Goal: Task Accomplishment & Management: Manage account settings

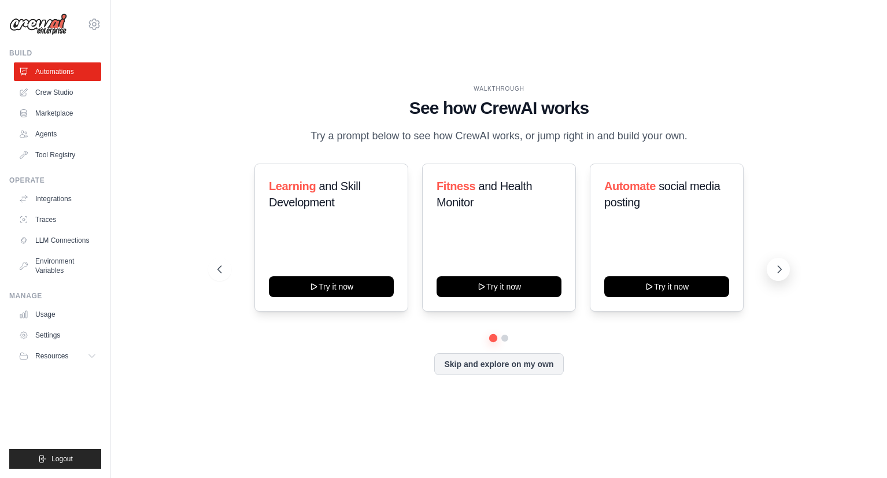
click at [784, 267] on icon at bounding box center [779, 270] width 12 height 12
click at [219, 269] on icon at bounding box center [219, 270] width 12 height 12
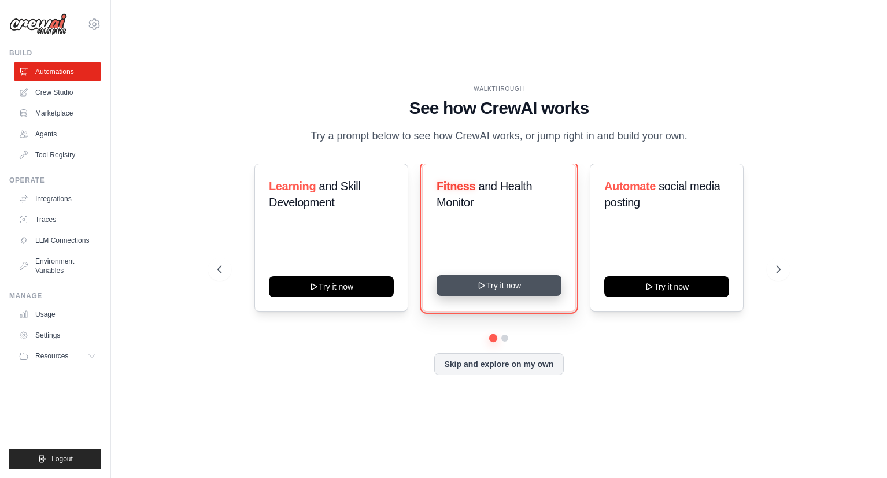
click at [524, 290] on button "Try it now" at bounding box center [498, 285] width 125 height 21
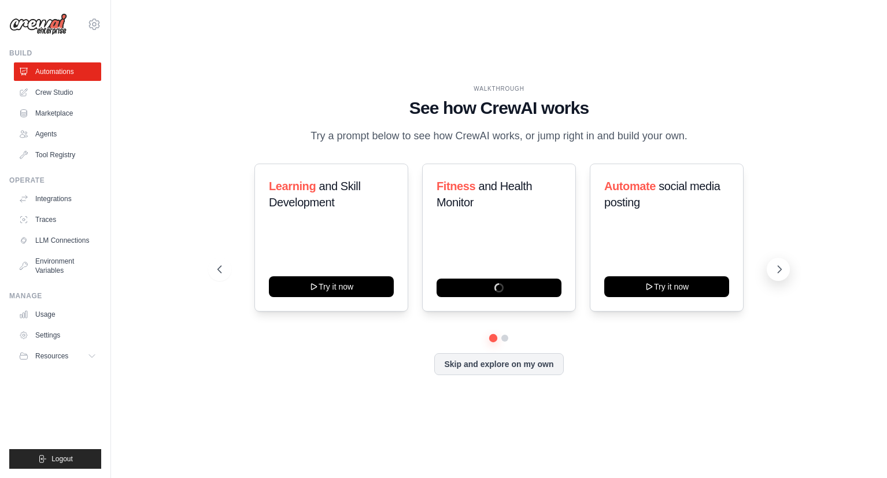
click at [788, 273] on button at bounding box center [777, 269] width 23 height 23
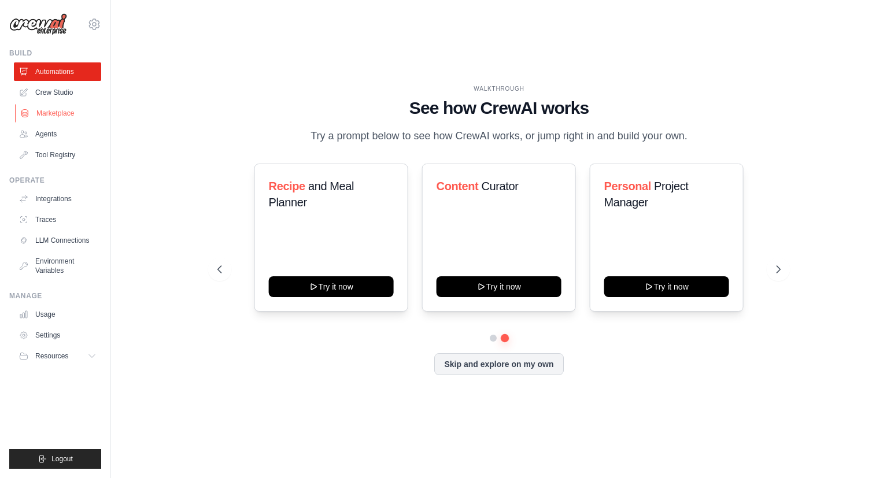
click at [58, 117] on link "Marketplace" at bounding box center [58, 113] width 87 height 18
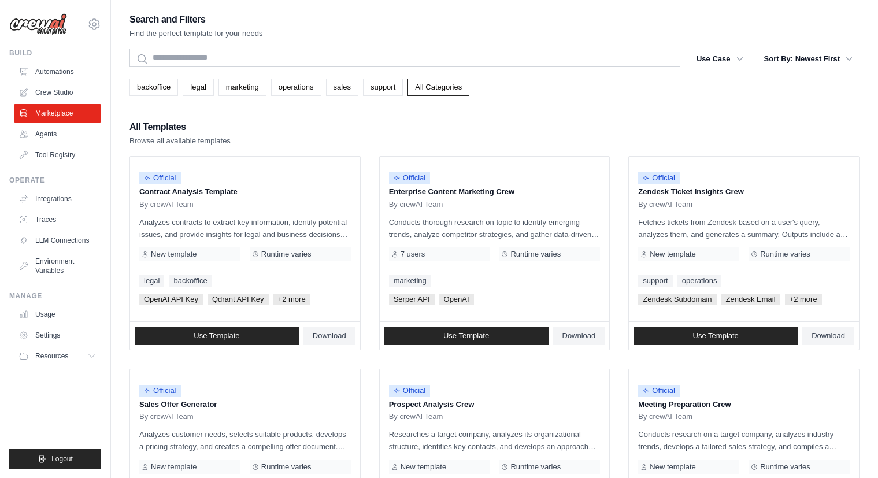
click at [383, 68] on div "Search" at bounding box center [404, 59] width 551 height 21
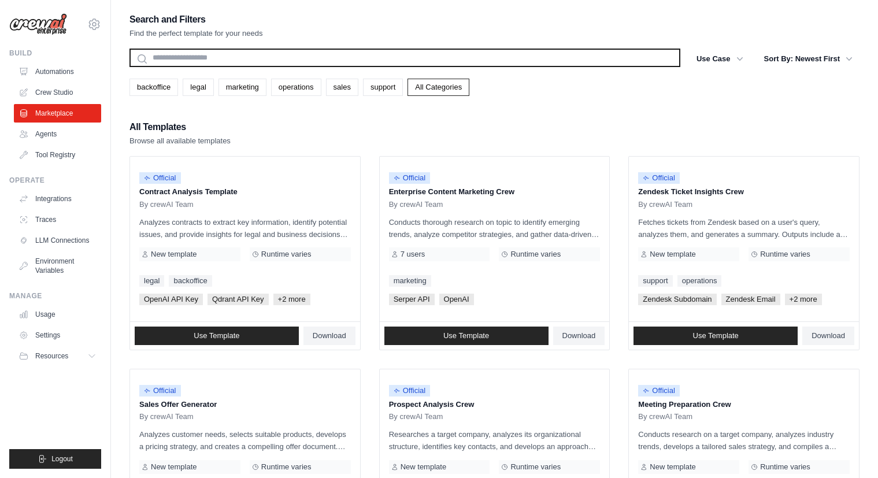
click at [382, 62] on input "text" at bounding box center [404, 58] width 551 height 18
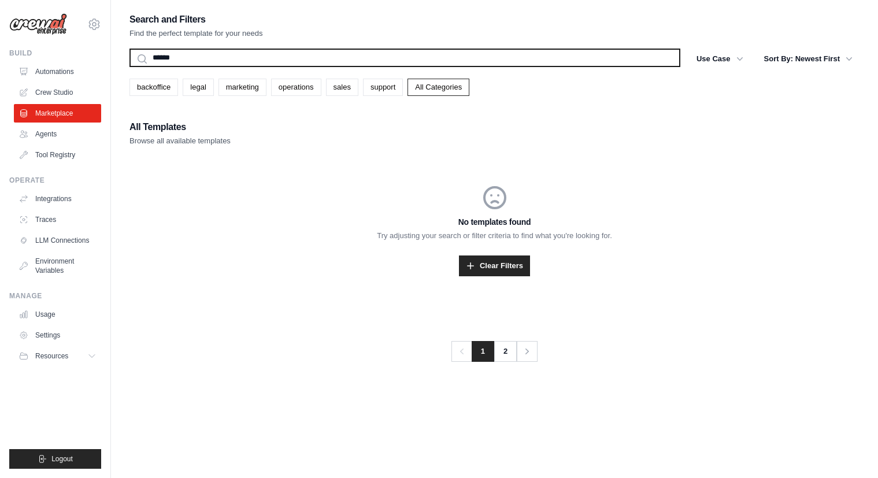
type input "*******"
type input "********"
click at [129, 66] on button "Search" at bounding box center [129, 66] width 1 height 1
click at [451, 55] on input "********" at bounding box center [404, 58] width 551 height 18
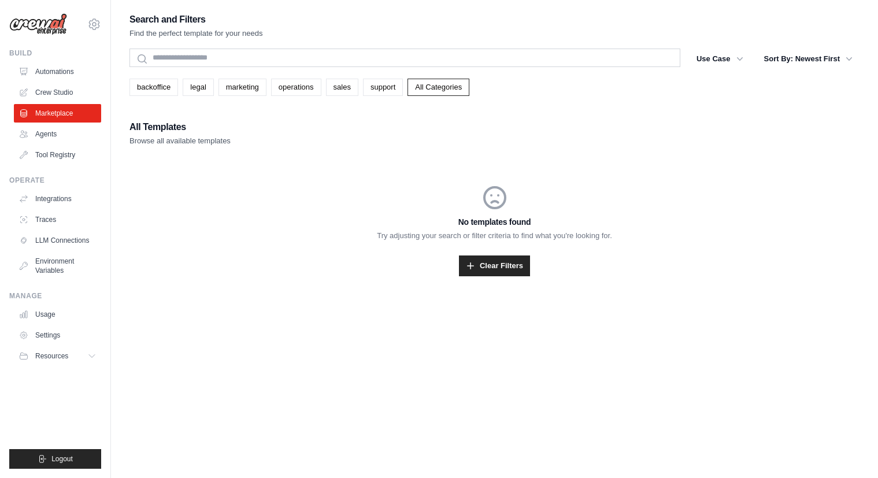
click at [493, 277] on div "No templates found Try adjusting your search or filter criteria to find what yo…" at bounding box center [494, 230] width 730 height 148
click at [493, 273] on link "Clear Filters" at bounding box center [494, 265] width 71 height 21
click at [477, 264] on link "Clear Filters" at bounding box center [494, 265] width 71 height 21
click at [55, 117] on link "Marketplace" at bounding box center [58, 113] width 87 height 18
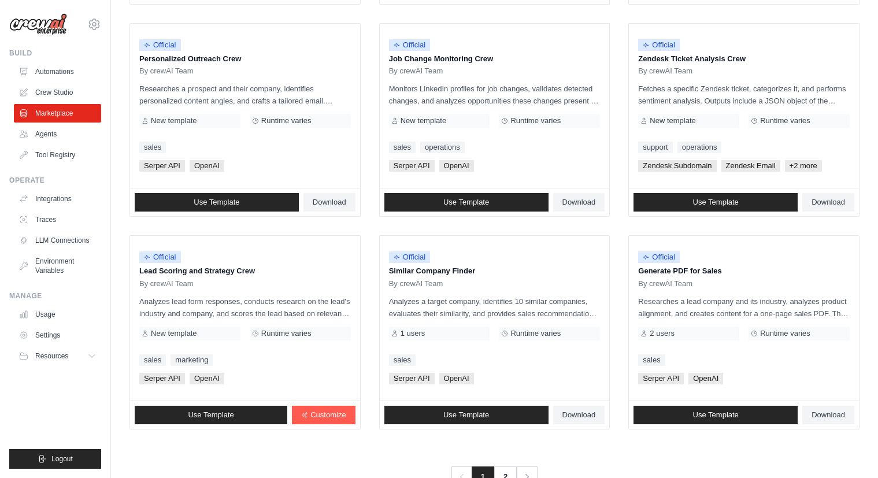
scroll to position [593, 0]
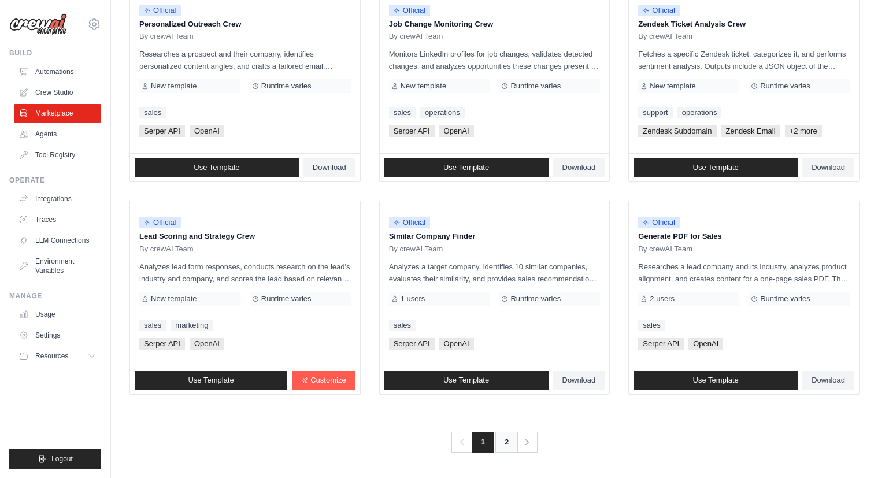
click at [505, 444] on link "2" at bounding box center [506, 442] width 23 height 21
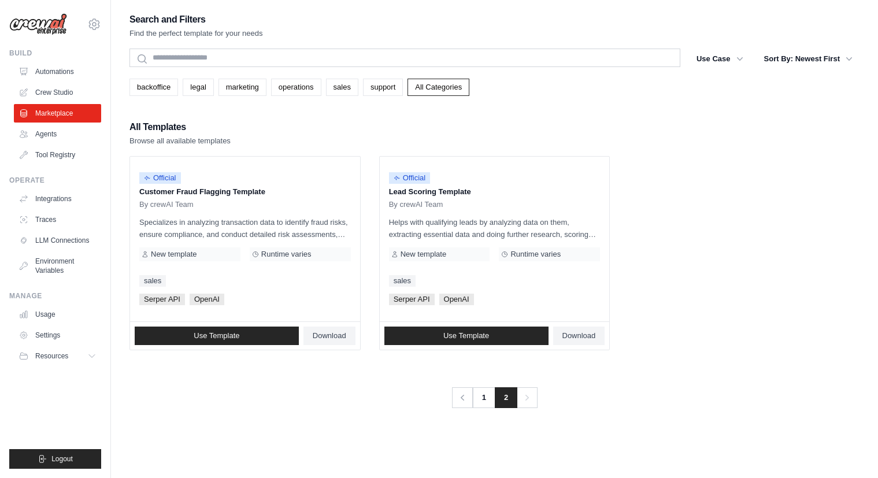
click at [775, 362] on div "Search and Filters Find the perfect template for your needs Search Use Case bac…" at bounding box center [494, 210] width 730 height 396
click at [58, 140] on link "Agents" at bounding box center [58, 134] width 87 height 18
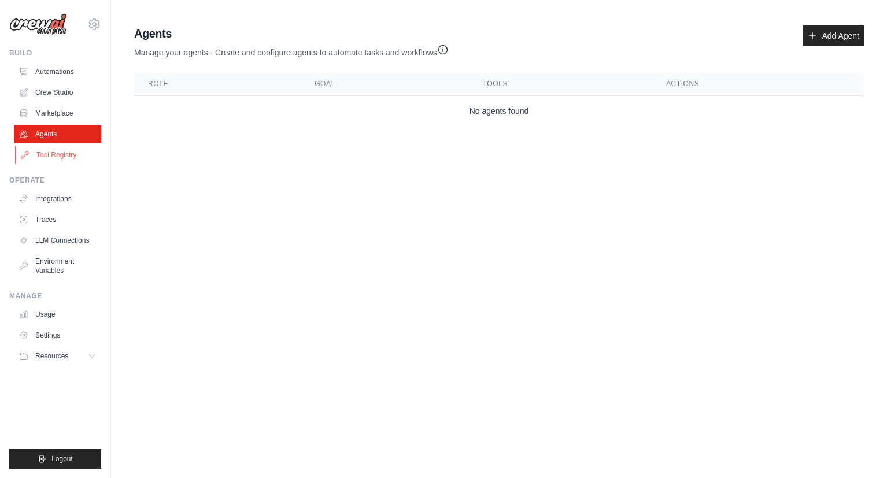
click at [65, 160] on link "Tool Registry" at bounding box center [58, 155] width 87 height 18
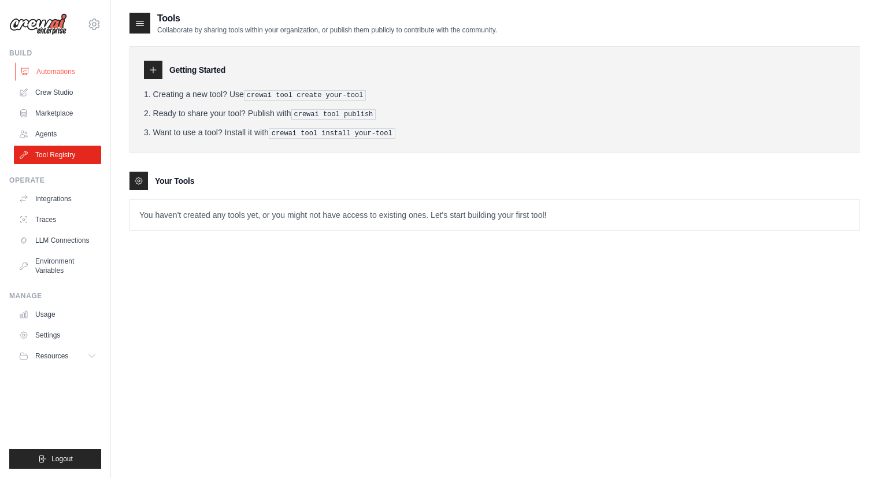
click at [63, 71] on link "Automations" at bounding box center [58, 71] width 87 height 18
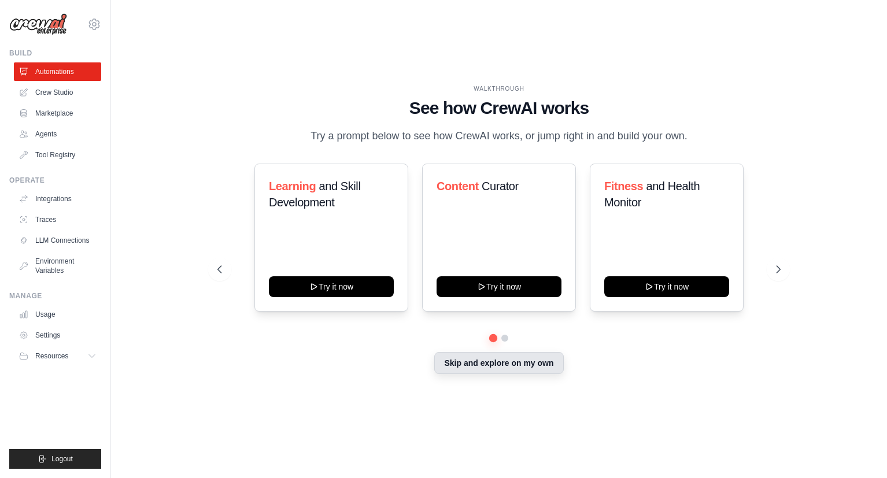
click at [501, 358] on button "Skip and explore on my own" at bounding box center [498, 363] width 129 height 22
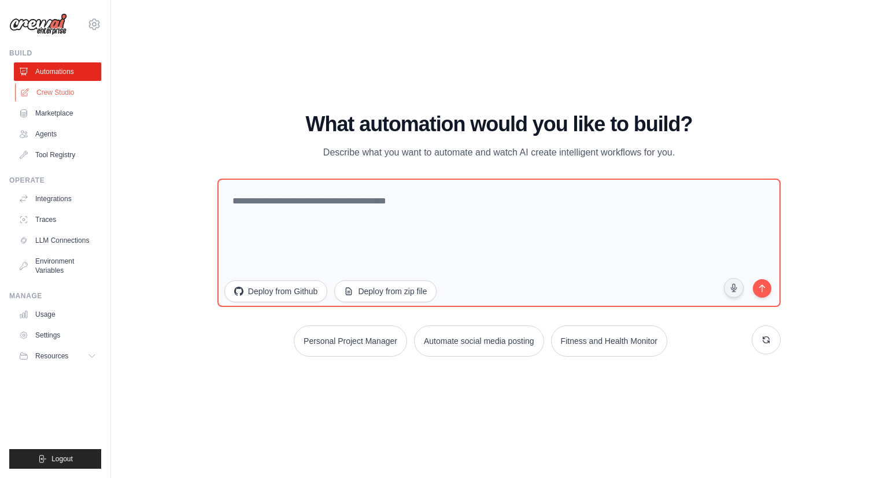
click at [62, 94] on link "Crew Studio" at bounding box center [58, 92] width 87 height 18
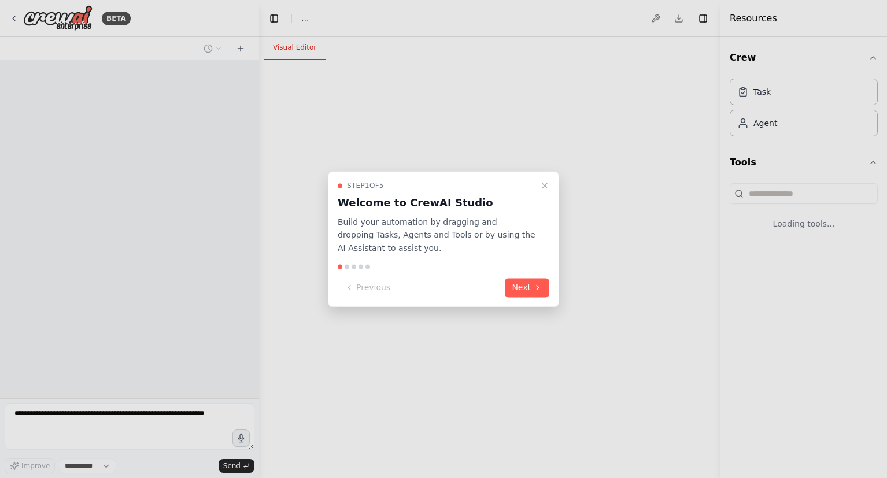
select select "****"
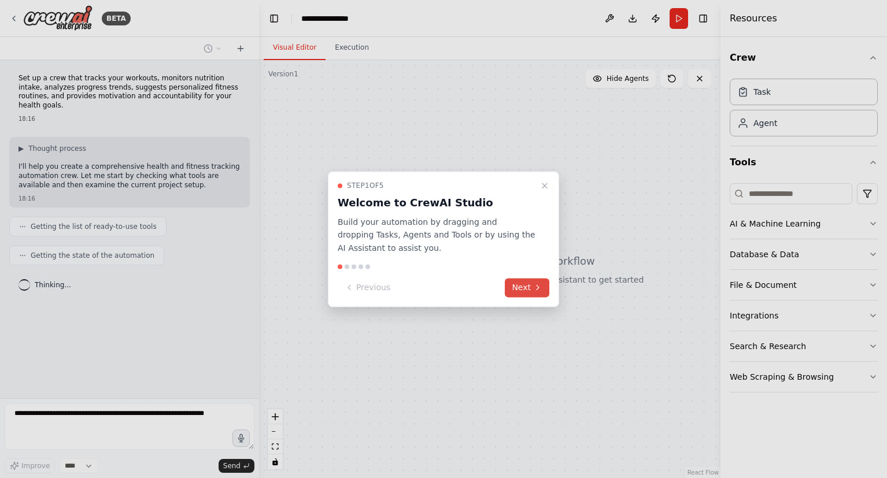
click at [534, 288] on icon at bounding box center [537, 287] width 9 height 9
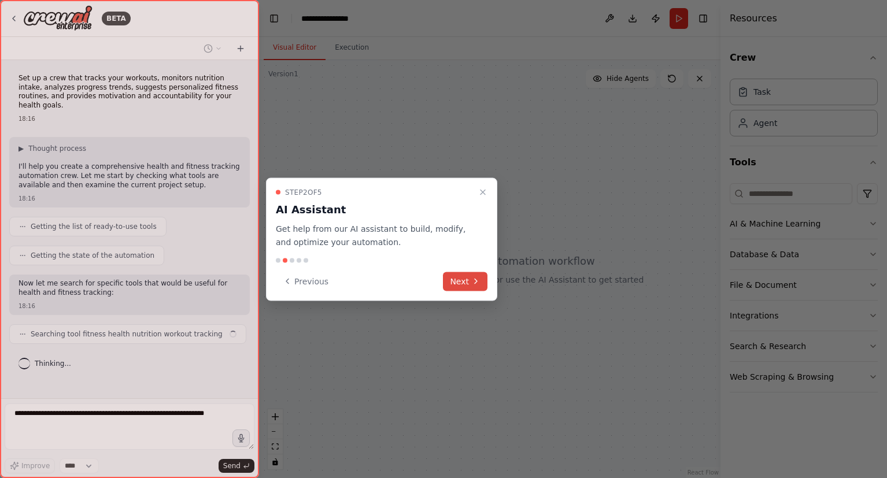
click at [461, 280] on button "Next" at bounding box center [465, 281] width 45 height 19
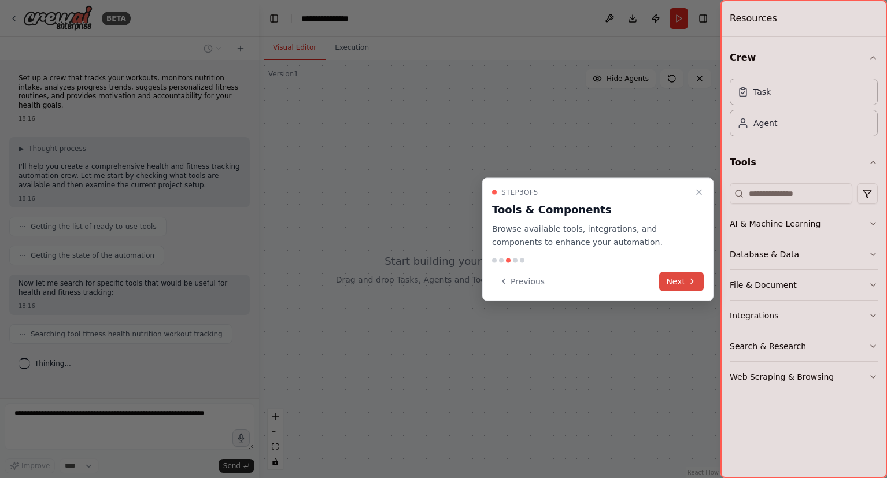
click at [679, 283] on button "Next" at bounding box center [681, 281] width 45 height 19
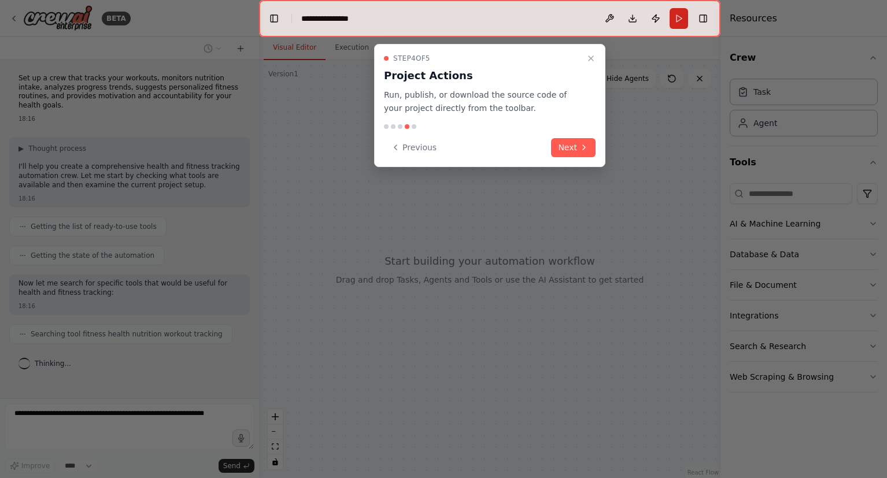
scroll to position [4, 0]
click at [575, 147] on button "Next" at bounding box center [573, 147] width 45 height 19
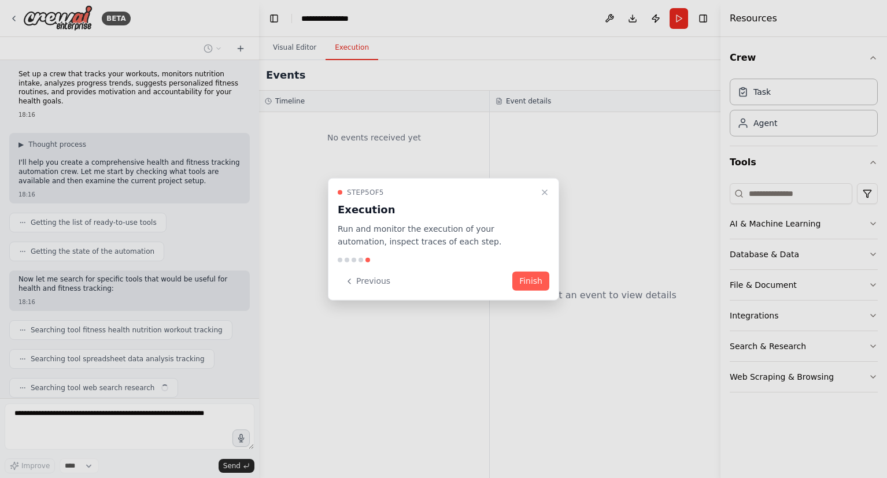
scroll to position [33, 0]
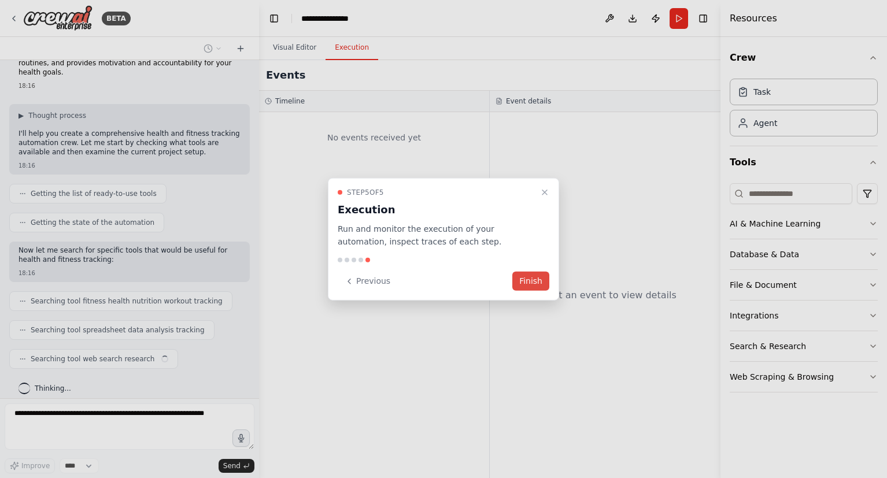
click at [532, 281] on button "Finish" at bounding box center [530, 281] width 37 height 19
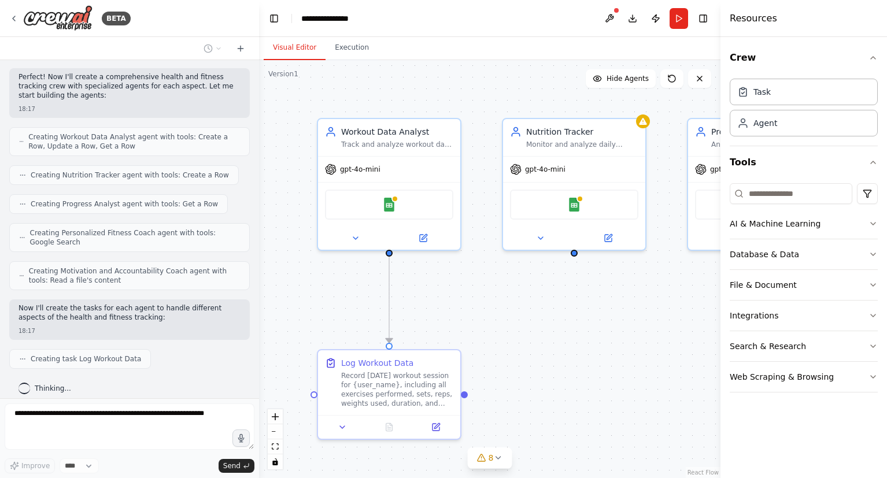
scroll to position [372, 0]
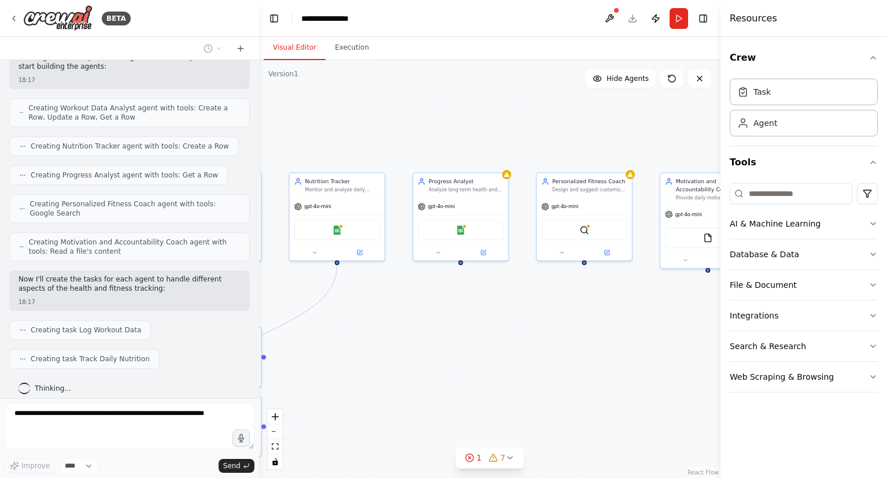
drag, startPoint x: 620, startPoint y: 385, endPoint x: 364, endPoint y: 357, distance: 257.6
click at [364, 357] on div ".deletable-edge-delete-btn { width: 20px; height: 20px; border: 0px solid #ffff…" at bounding box center [489, 269] width 461 height 418
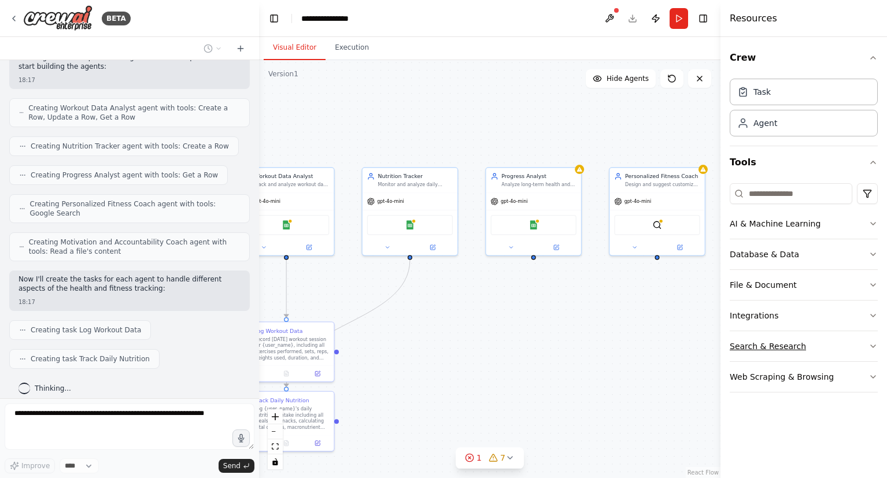
drag, startPoint x: 602, startPoint y: 368, endPoint x: 763, endPoint y: 344, distance: 163.0
click at [763, 344] on div "BETA Set up a crew that tracks your workouts, monitors nutrition intake, analyz…" at bounding box center [443, 239] width 887 height 478
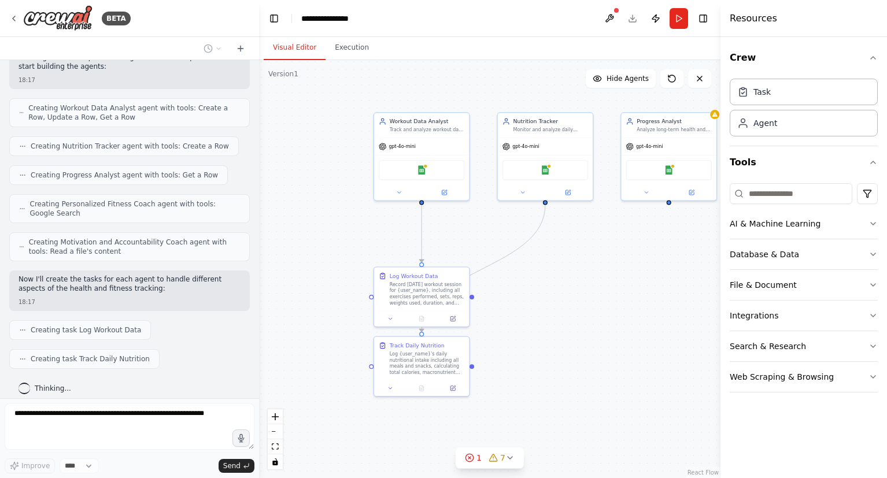
drag, startPoint x: 529, startPoint y: 372, endPoint x: 569, endPoint y: 338, distance: 52.9
click at [569, 338] on div ".deletable-edge-delete-btn { width: 20px; height: 20px; border: 0px solid #ffff…" at bounding box center [489, 269] width 461 height 418
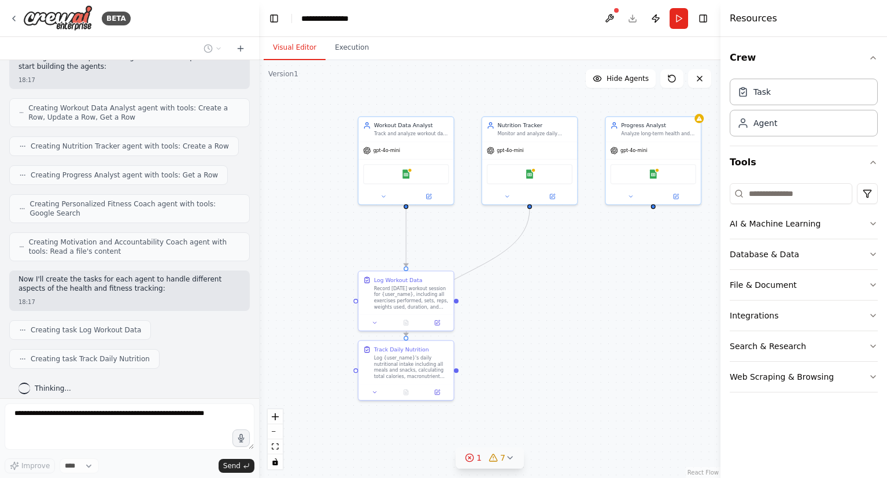
click at [507, 461] on icon at bounding box center [509, 457] width 9 height 9
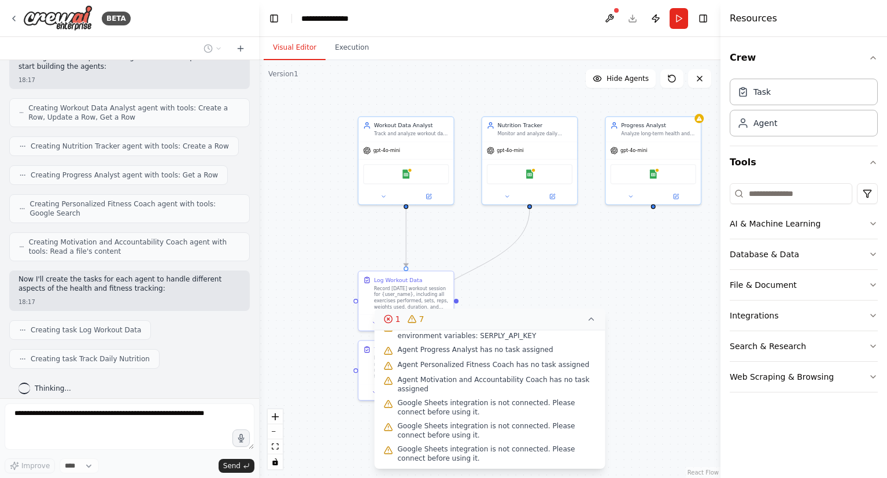
scroll to position [0, 0]
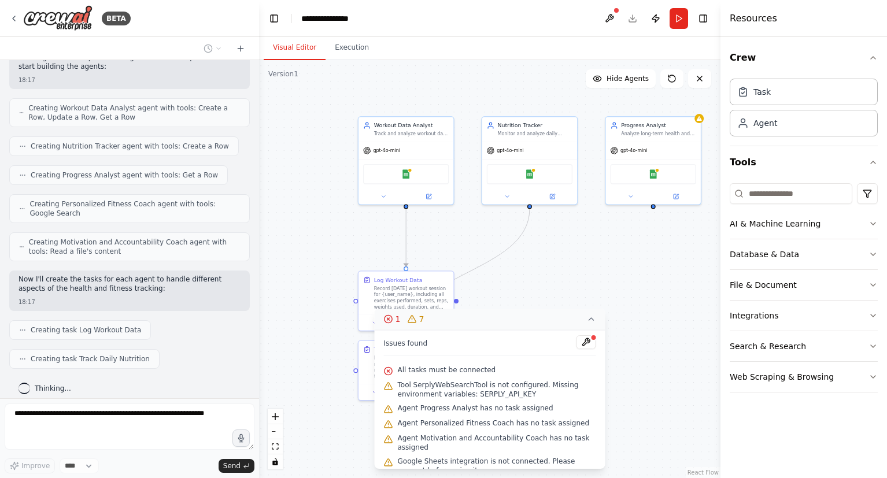
click at [446, 380] on span "Tool SerplyWebSearchTool is not configured. Missing environment variables: SERP…" at bounding box center [497, 389] width 198 height 18
copy span "SerplyWebSearchTool"
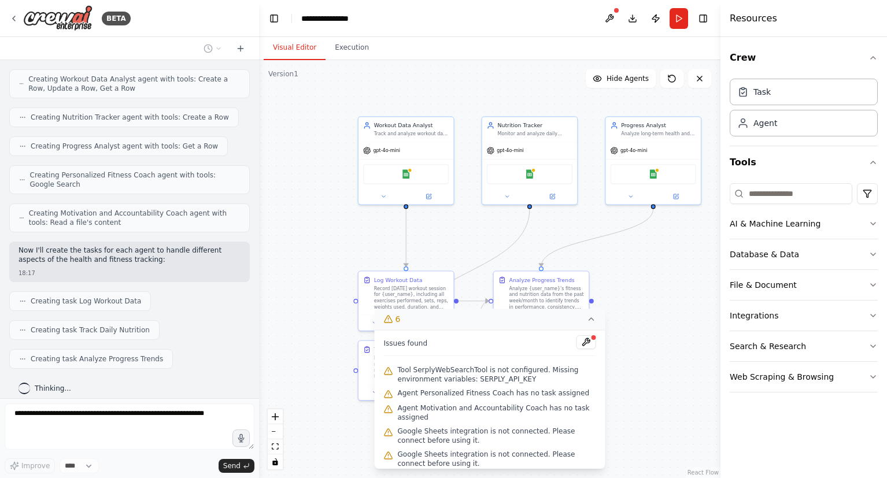
click at [761, 425] on div "Crew Task Agent Tools AI & Machine Learning Database & Data File & Document Int…" at bounding box center [803, 257] width 166 height 441
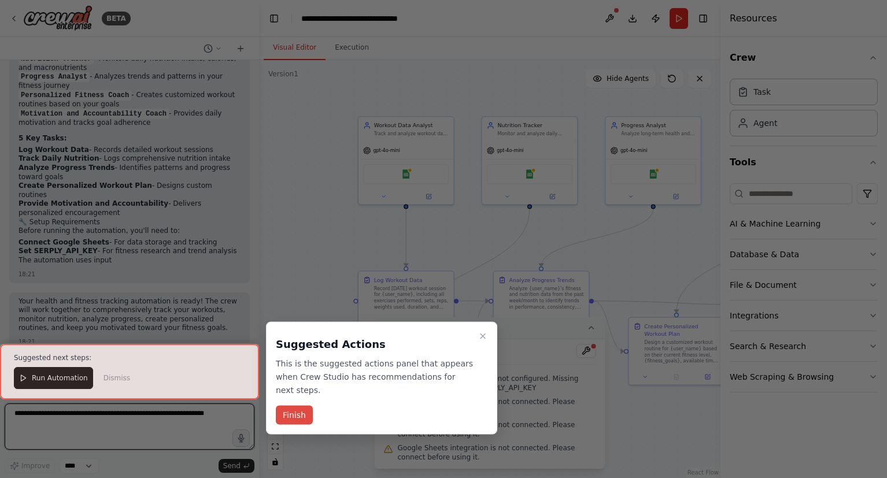
scroll to position [954, 0]
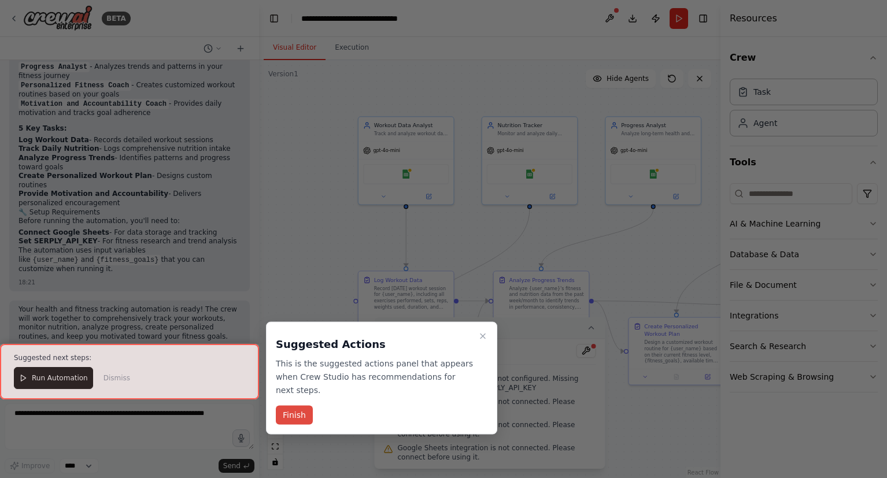
click at [291, 406] on button "Finish" at bounding box center [294, 415] width 37 height 19
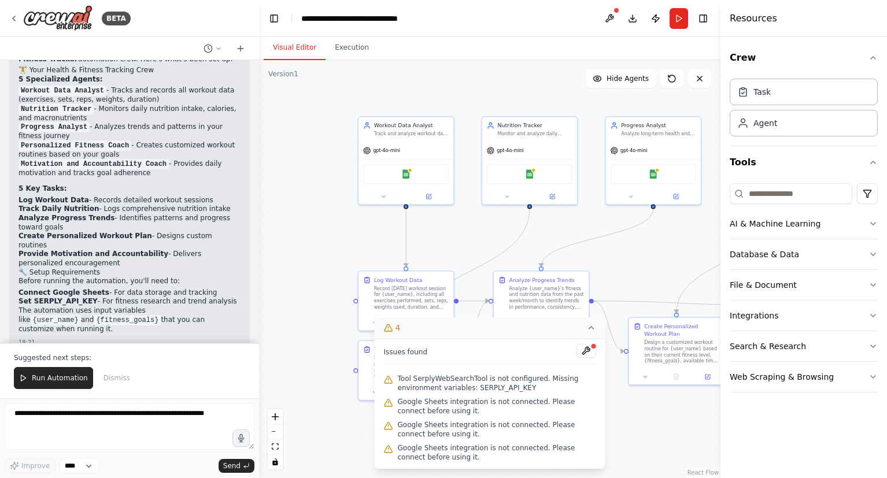
scroll to position [895, 0]
click at [80, 20] on img at bounding box center [57, 18] width 69 height 26
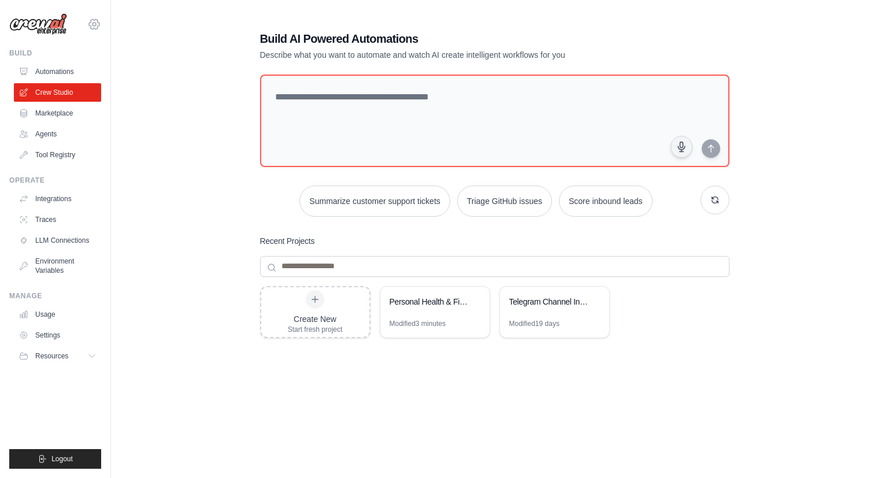
click at [95, 23] on icon at bounding box center [93, 24] width 3 height 3
click at [187, 223] on div "Build AI Powered Automations Describe what you want to automate and watch AI cr…" at bounding box center [494, 251] width 730 height 478
click at [92, 357] on icon at bounding box center [92, 355] width 9 height 9
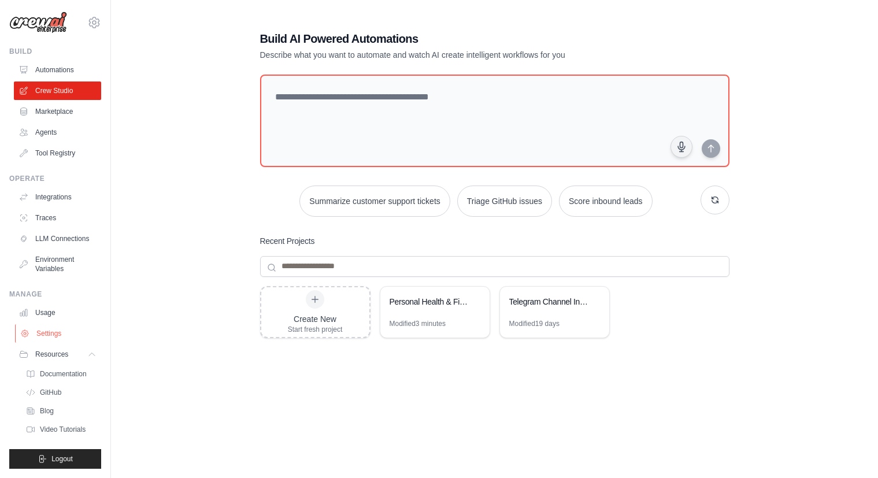
click at [51, 335] on link "Settings" at bounding box center [58, 333] width 87 height 18
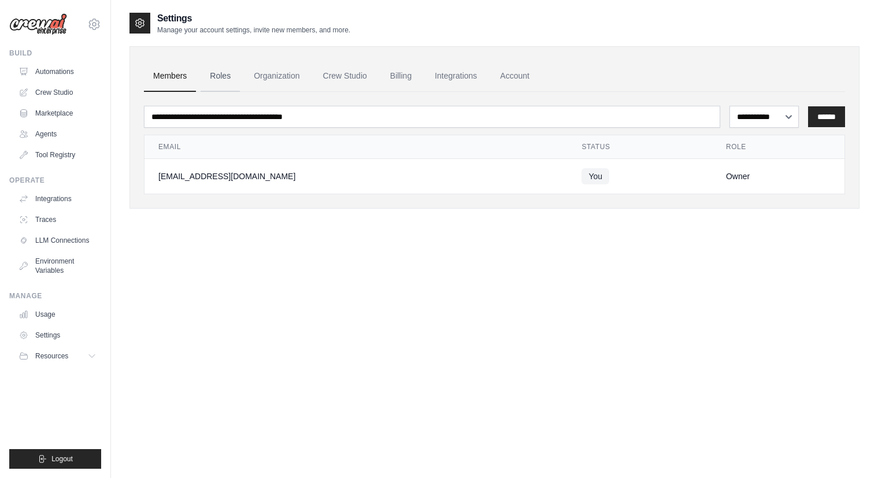
click at [227, 86] on link "Roles" at bounding box center [220, 76] width 39 height 31
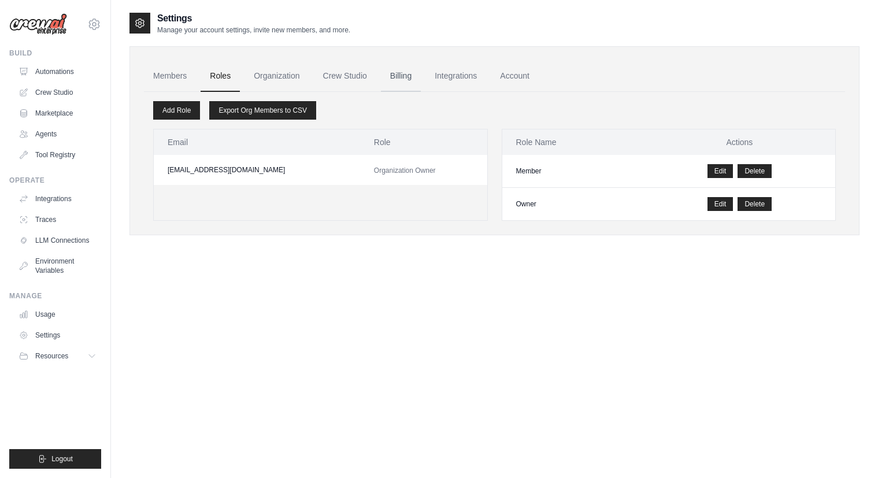
click at [398, 75] on link "Billing" at bounding box center [401, 76] width 40 height 31
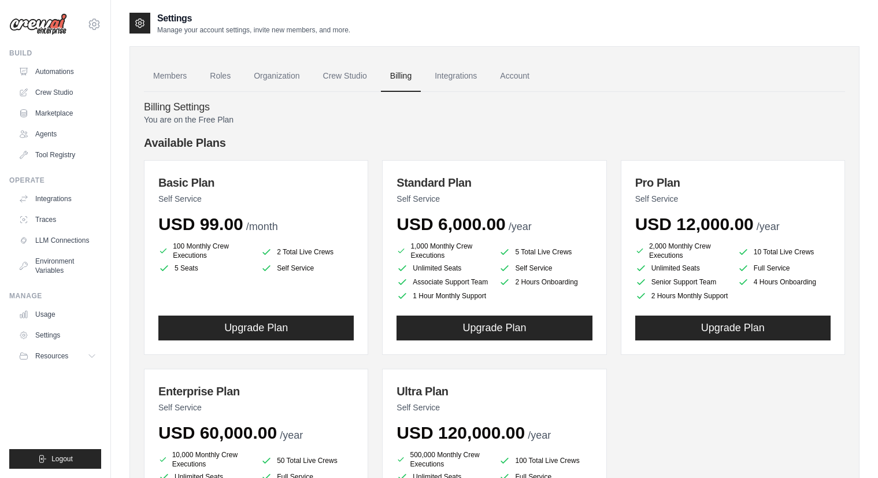
click at [589, 132] on div "You are on the Free Plan Available Plans Basic Plan Self Service USD 99.00 /mon…" at bounding box center [494, 354] width 701 height 481
click at [641, 110] on h4 "Billing Settings" at bounding box center [494, 107] width 701 height 13
click at [447, 71] on link "Integrations" at bounding box center [455, 76] width 61 height 31
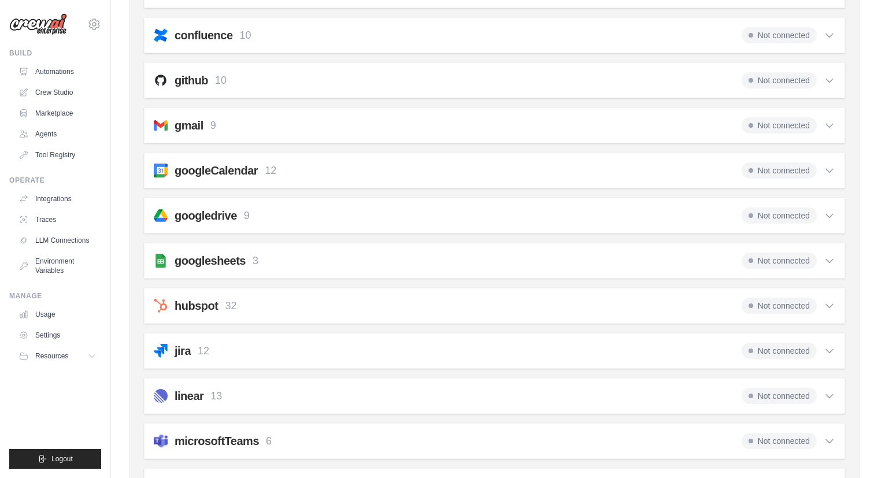
scroll to position [370, 0]
click at [832, 35] on icon at bounding box center [830, 35] width 12 height 12
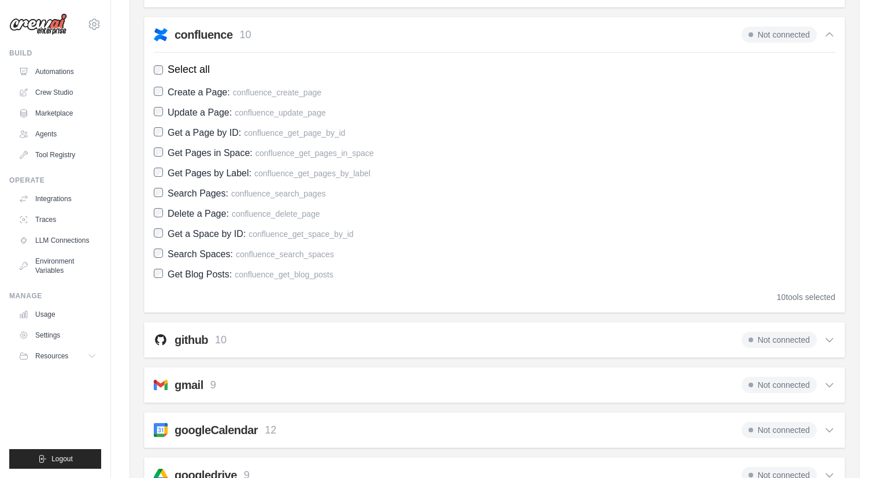
click at [832, 35] on icon at bounding box center [830, 35] width 12 height 12
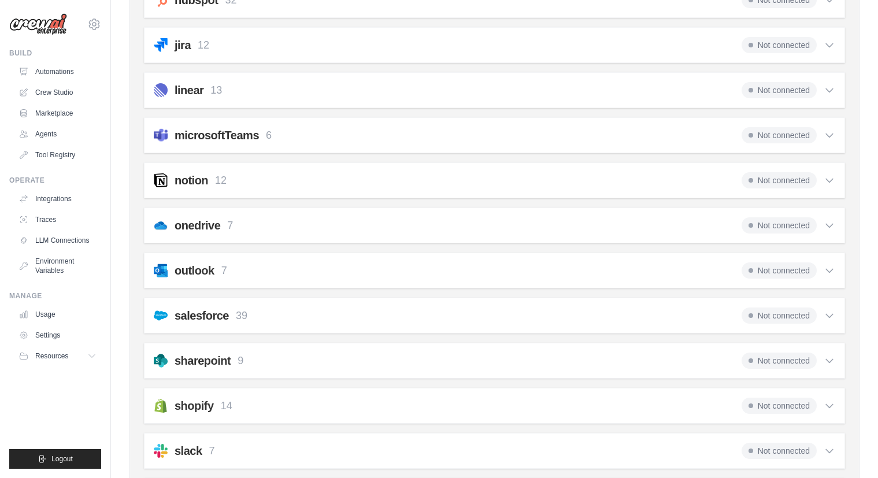
scroll to position [681, 0]
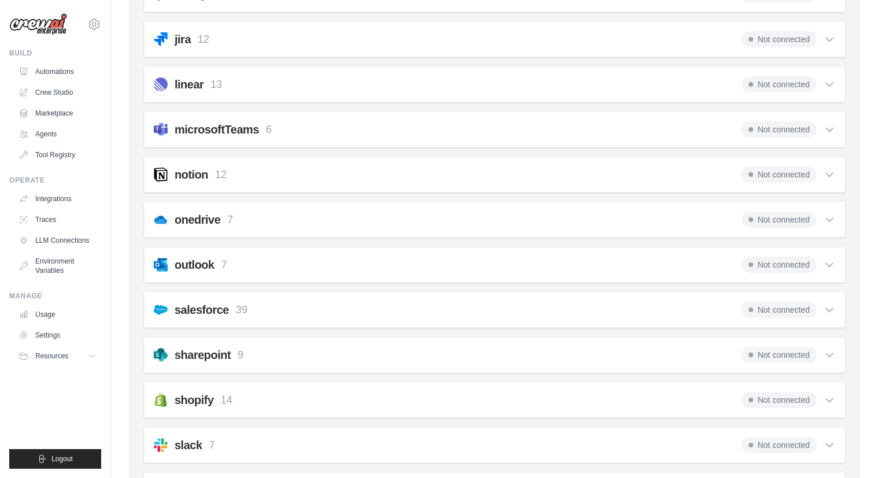
click at [828, 264] on icon at bounding box center [830, 265] width 12 height 12
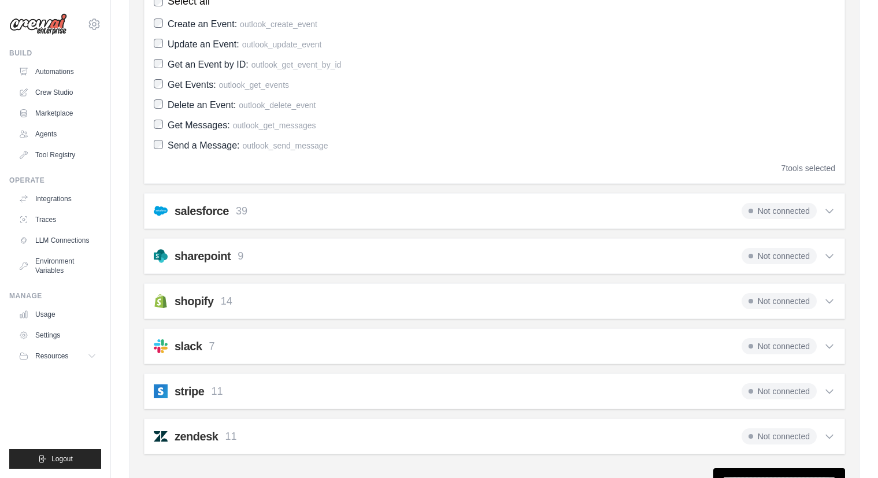
scroll to position [977, 0]
